Goal: Information Seeking & Learning: Learn about a topic

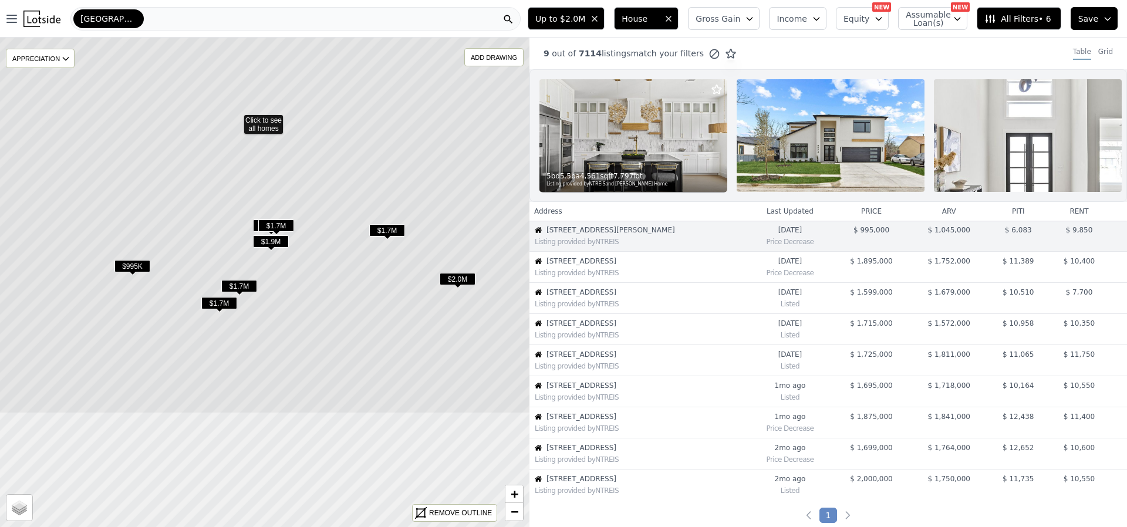
drag, startPoint x: 301, startPoint y: 425, endPoint x: 272, endPoint y: 262, distance: 166.2
click at [272, 262] on icon at bounding box center [235, 119] width 637 height 590
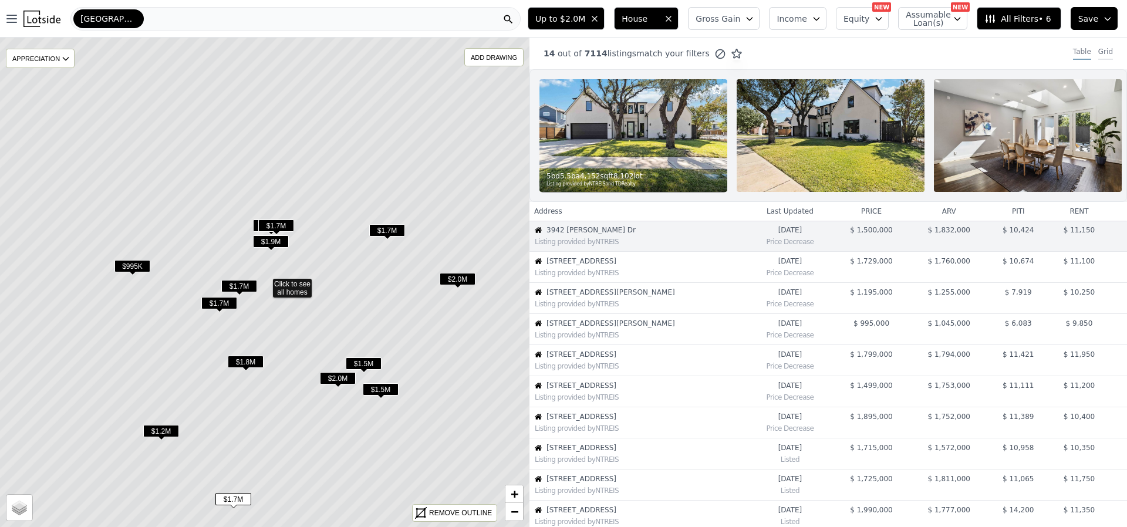
click at [1098, 54] on div "Grid" at bounding box center [1105, 53] width 15 height 13
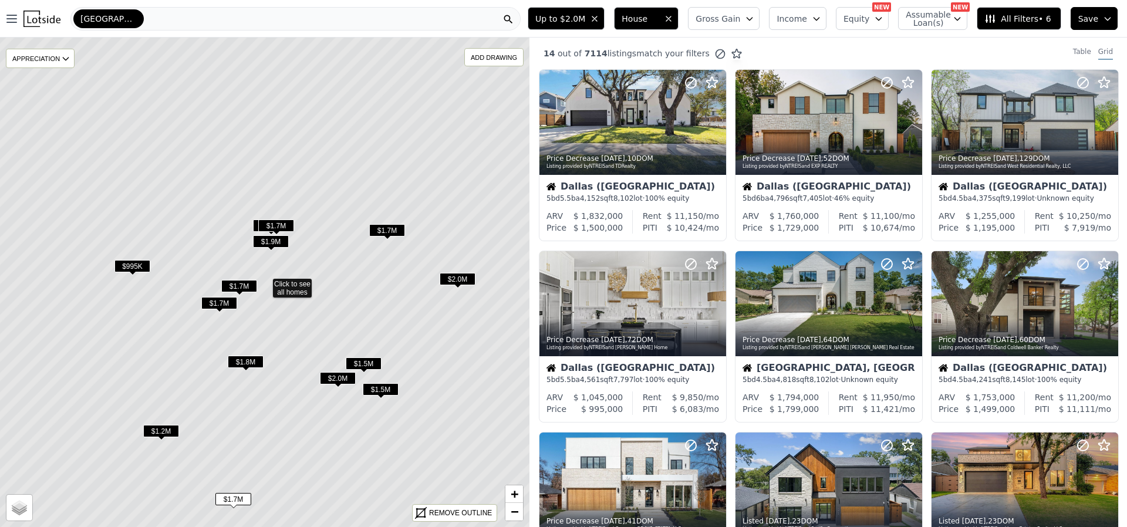
click at [869, 15] on span "Equity" at bounding box center [856, 19] width 26 height 12
click at [809, 49] on div "14 out of 7114 listings match your filters Table Grid" at bounding box center [827, 54] width 597 height 32
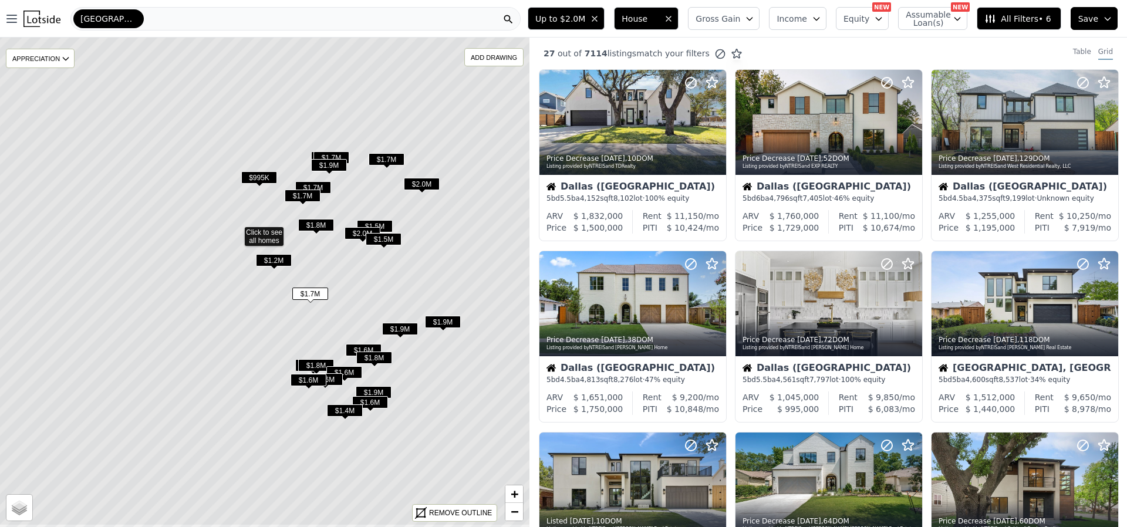
drag, startPoint x: 427, startPoint y: 276, endPoint x: 378, endPoint y: 218, distance: 75.4
click at [378, 218] on icon at bounding box center [236, 231] width 637 height 590
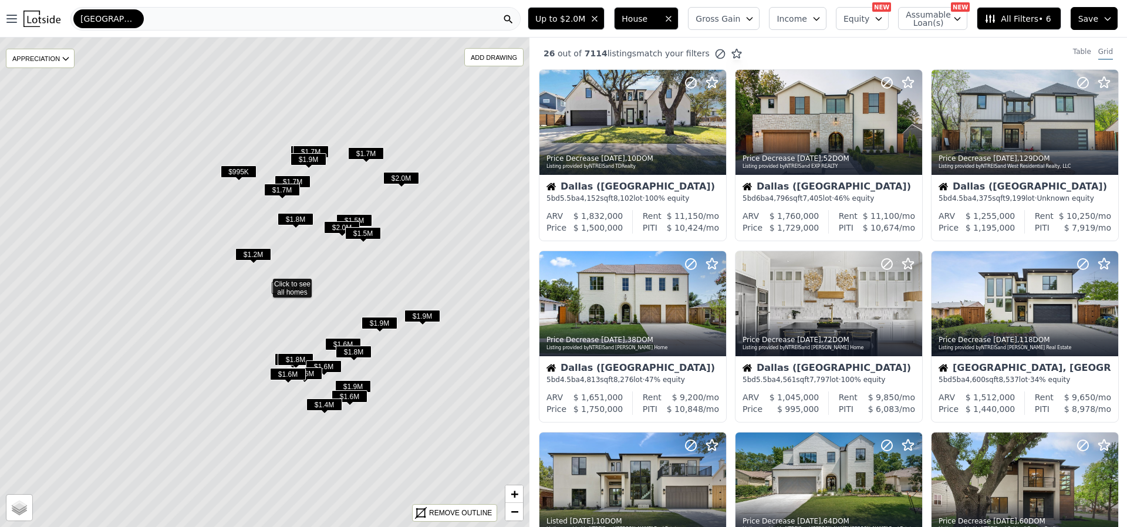
click at [1013, 19] on span "All Filters • 6" at bounding box center [1017, 19] width 66 height 12
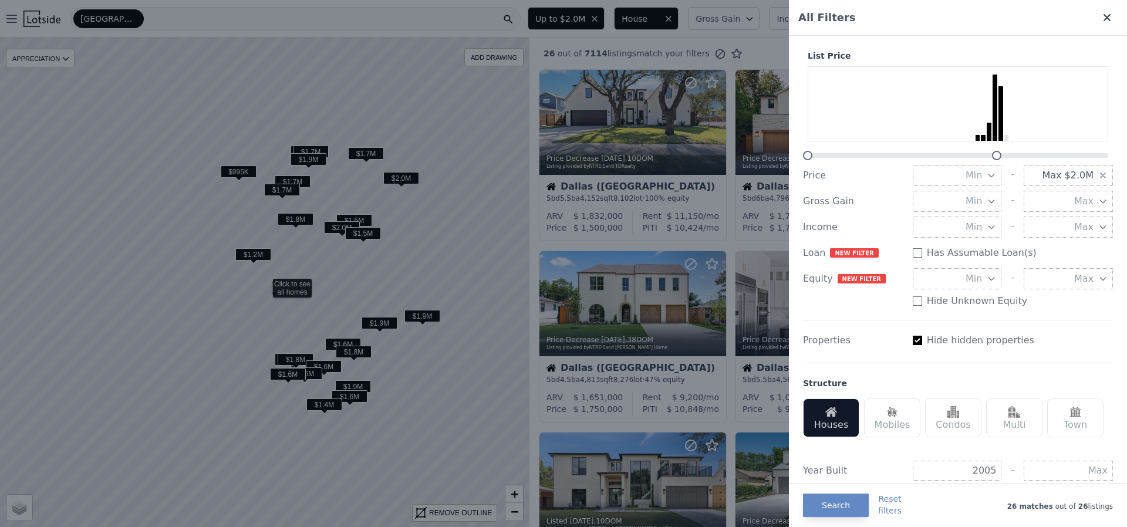
click at [1103, 15] on icon at bounding box center [1106, 17] width 7 height 7
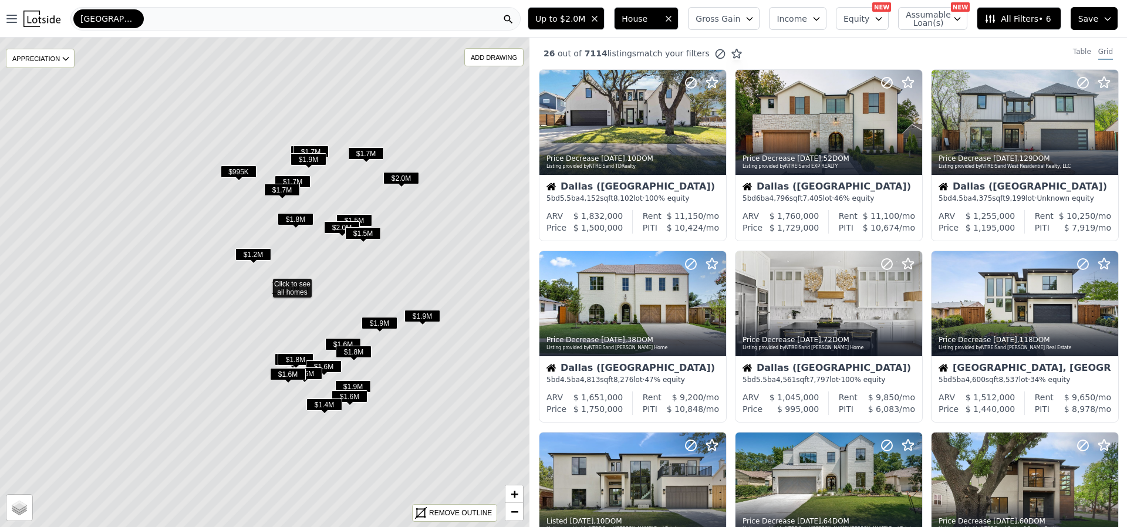
click at [858, 21] on span "Equity" at bounding box center [856, 19] width 26 height 12
click at [931, 17] on span "Assumable Loan(s)" at bounding box center [924, 19] width 38 height 16
click at [807, 22] on span "Income" at bounding box center [791, 19] width 31 height 12
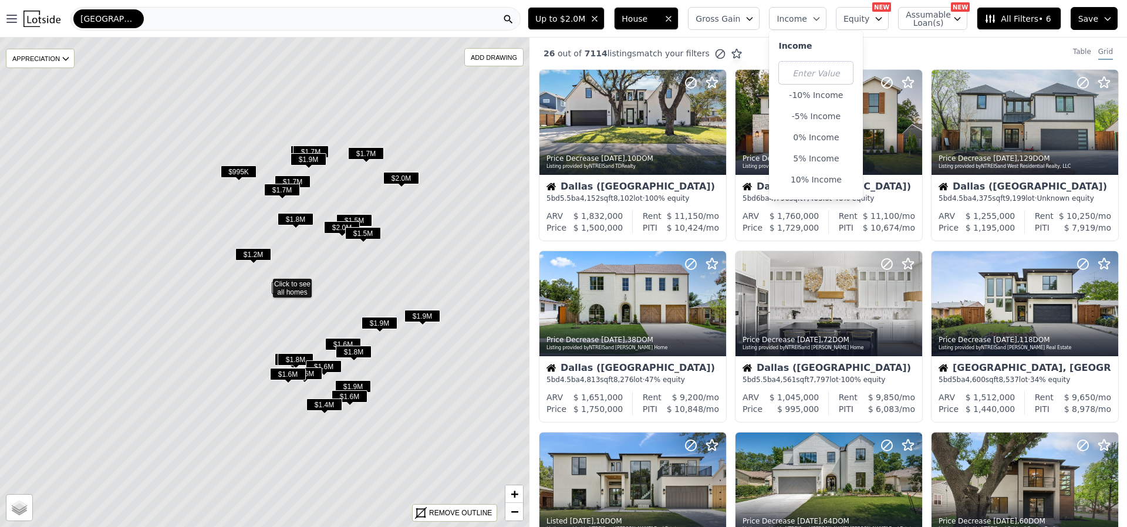
click at [755, 19] on button "Gross Gain" at bounding box center [724, 18] width 72 height 23
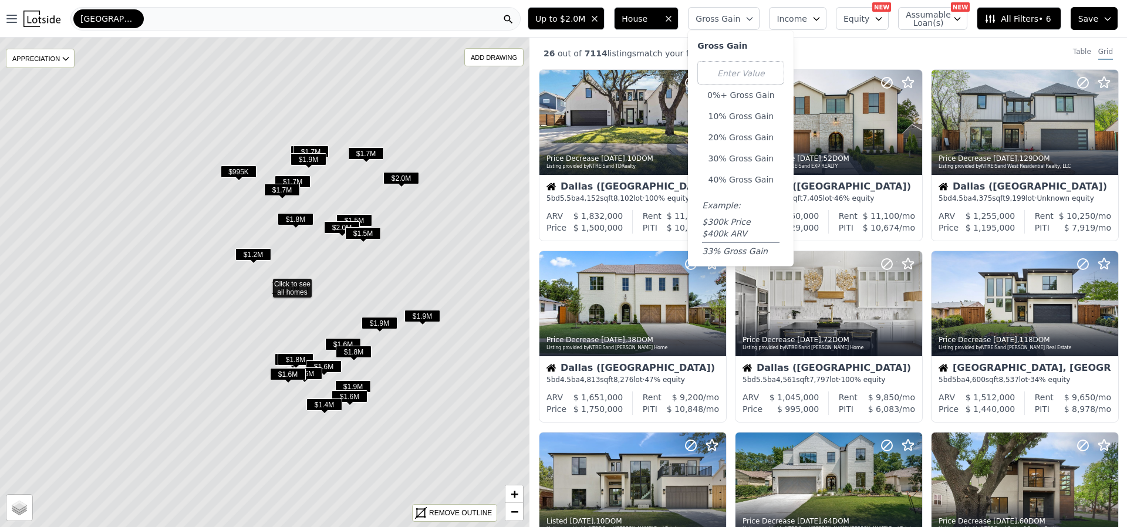
click at [581, 40] on div "26 out of 7114 listings match your filters Table Grid" at bounding box center [827, 54] width 597 height 32
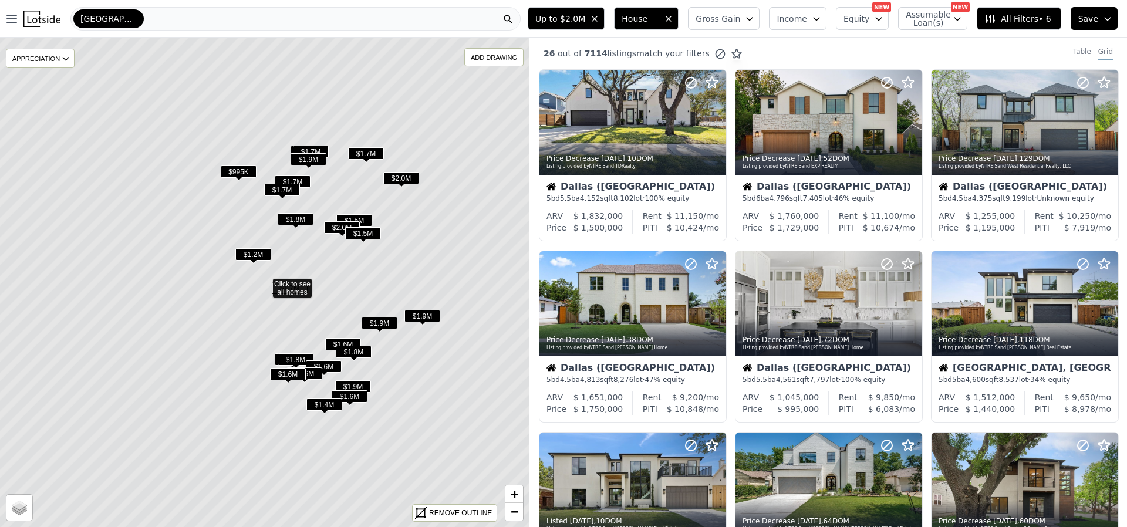
click at [1032, 15] on span "All Filters • 6" at bounding box center [1017, 19] width 66 height 12
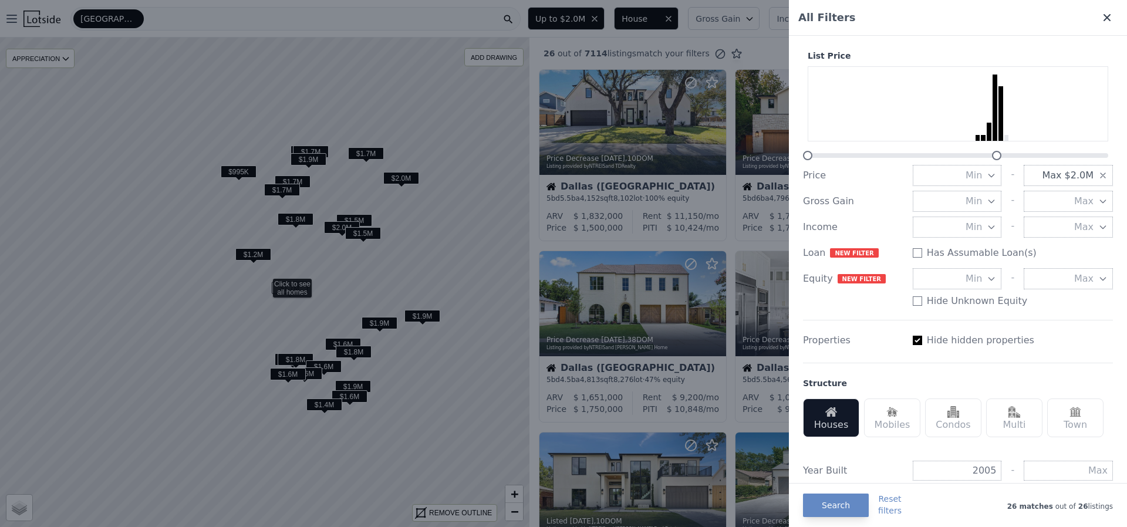
click at [1103, 16] on icon at bounding box center [1106, 17] width 7 height 7
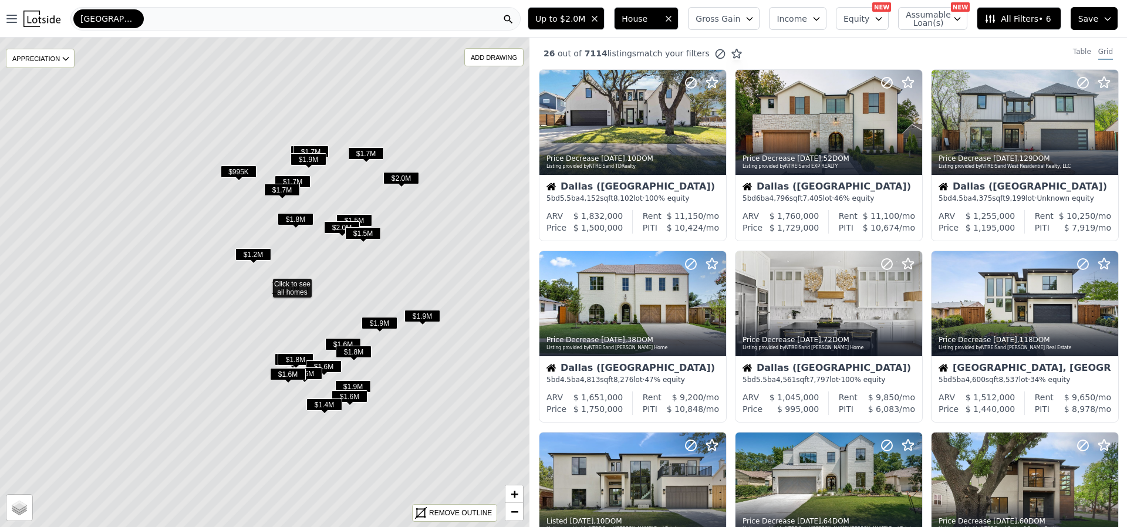
click at [297, 320] on icon at bounding box center [264, 283] width 637 height 590
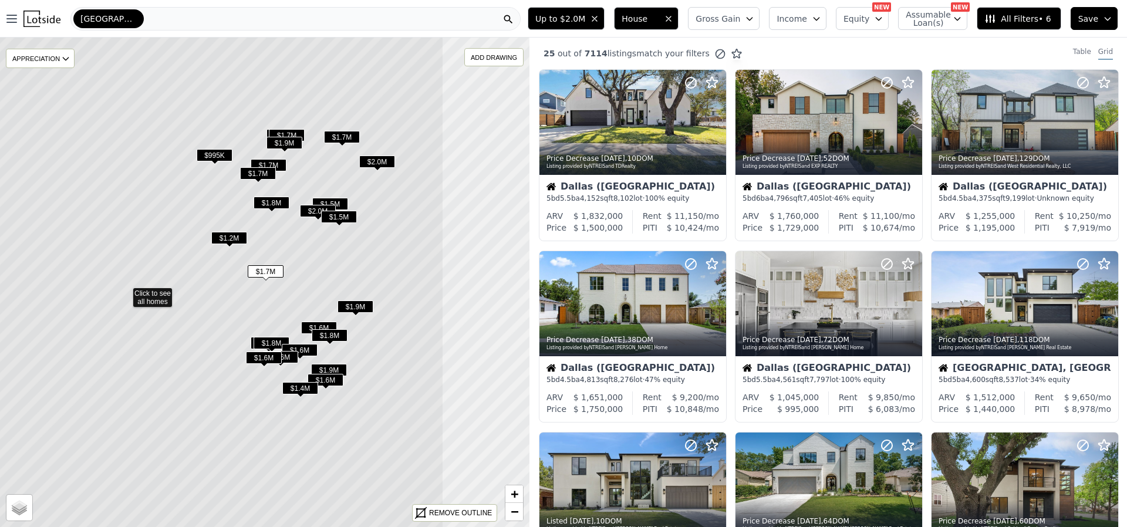
drag, startPoint x: 480, startPoint y: 246, endPoint x: 342, endPoint y: 255, distance: 138.2
click at [342, 255] on icon at bounding box center [124, 292] width 637 height 590
